Goal: Transaction & Acquisition: Download file/media

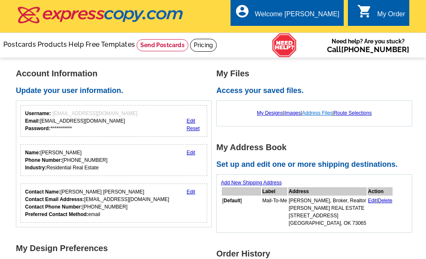
click at [318, 113] on link "Address Files" at bounding box center [317, 113] width 30 height 6
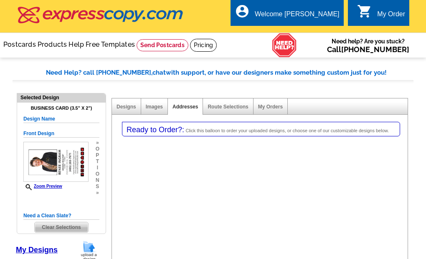
select select "3"
select select "5"
select select "back"
select select "785"
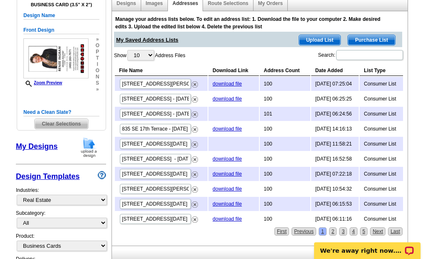
scroll to position [107, 0]
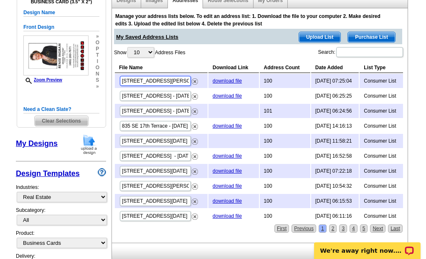
click at [146, 81] on input "[STREET_ADDRESS][PERSON_NAME] - [DATE]" at bounding box center [155, 81] width 71 height 10
click at [213, 81] on link "download file" at bounding box center [227, 81] width 29 height 6
click at [145, 80] on input "[STREET_ADDRESS][PERSON_NAME] - [DATE]" at bounding box center [155, 81] width 71 height 10
click at [144, 81] on input "[STREET_ADDRESS][PERSON_NAME] - [DATE]" at bounding box center [155, 81] width 71 height 10
click at [224, 79] on link "download file" at bounding box center [227, 81] width 29 height 6
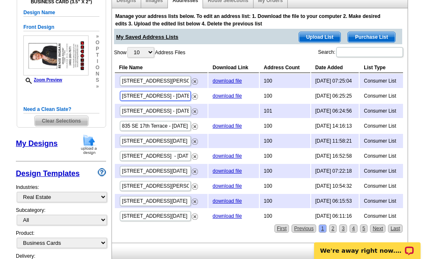
click at [162, 95] on input "[STREET_ADDRESS] - [DATE]" at bounding box center [155, 96] width 71 height 10
click at [228, 95] on link "download file" at bounding box center [227, 96] width 29 height 6
click at [171, 124] on input "835 SE 17th Terrace - [DATE]" at bounding box center [155, 126] width 71 height 10
click at [226, 125] on link "download file" at bounding box center [227, 126] width 29 height 6
click at [164, 155] on input "[STREET_ADDRESS] - [DATE]" at bounding box center [155, 156] width 71 height 10
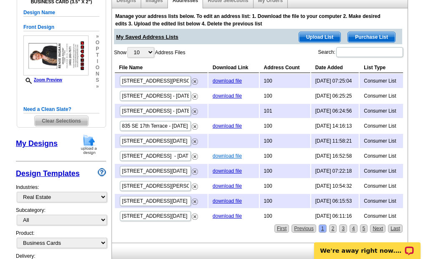
click at [225, 156] on link "download file" at bounding box center [227, 156] width 29 height 6
click at [159, 139] on input "[STREET_ADDRESS][DATE]" at bounding box center [155, 141] width 71 height 10
